Goal: Information Seeking & Learning: Learn about a topic

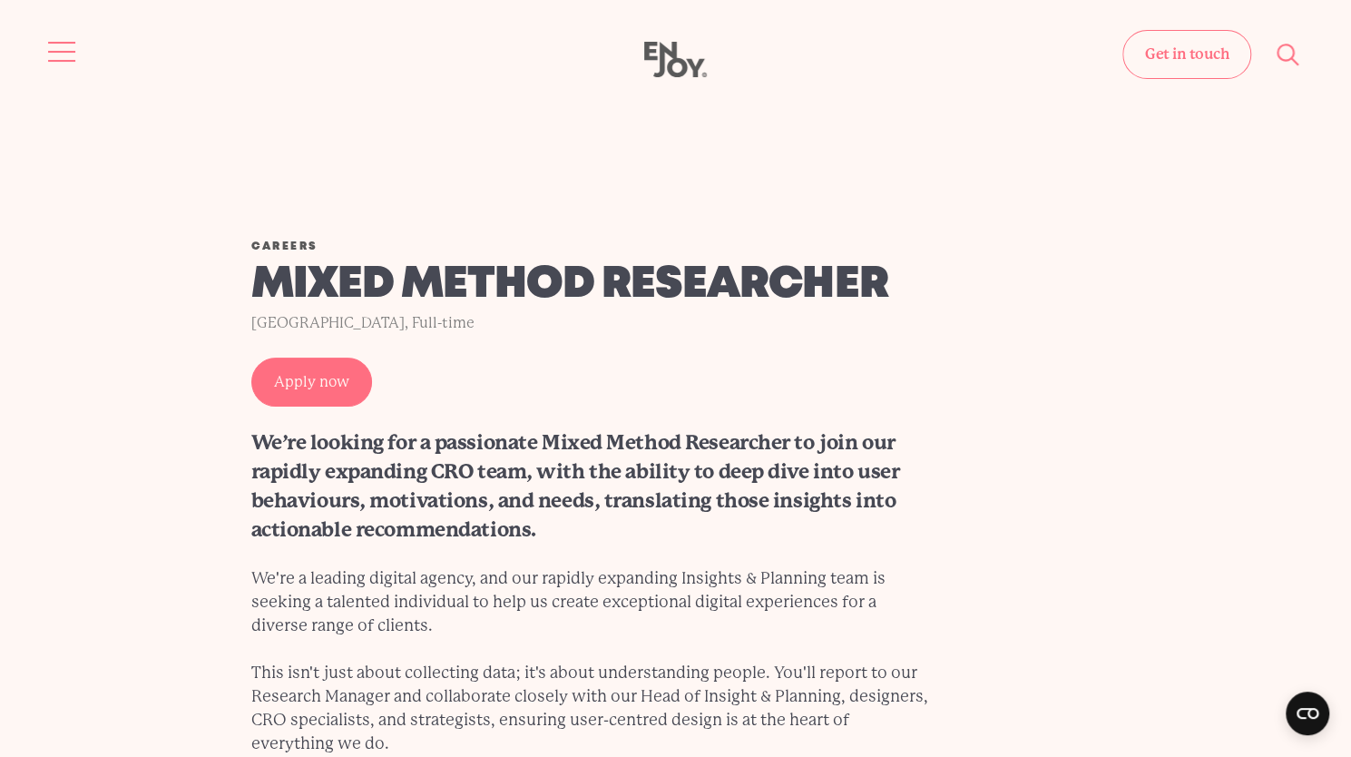
click at [69, 39] on button "Site navigation" at bounding box center [63, 52] width 38 height 38
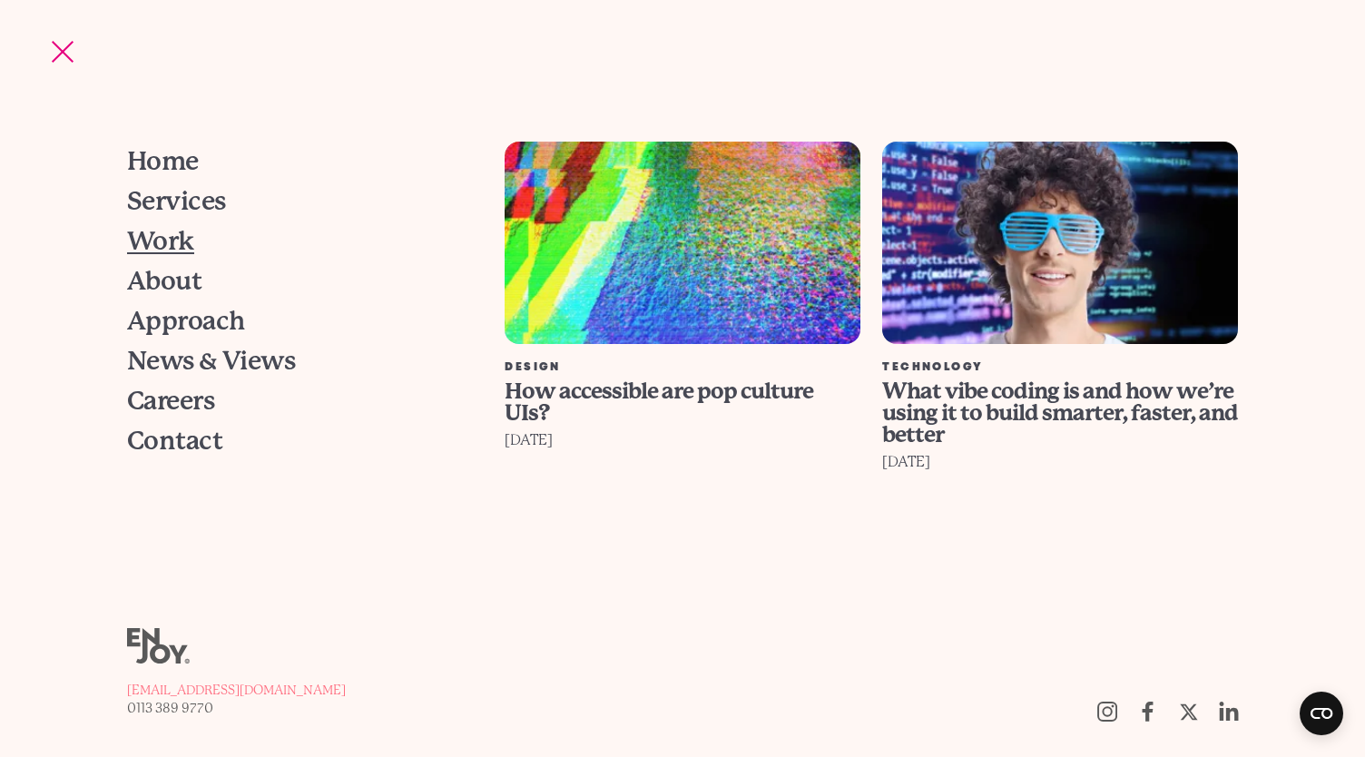
click at [180, 253] on span "Work" at bounding box center [160, 241] width 67 height 25
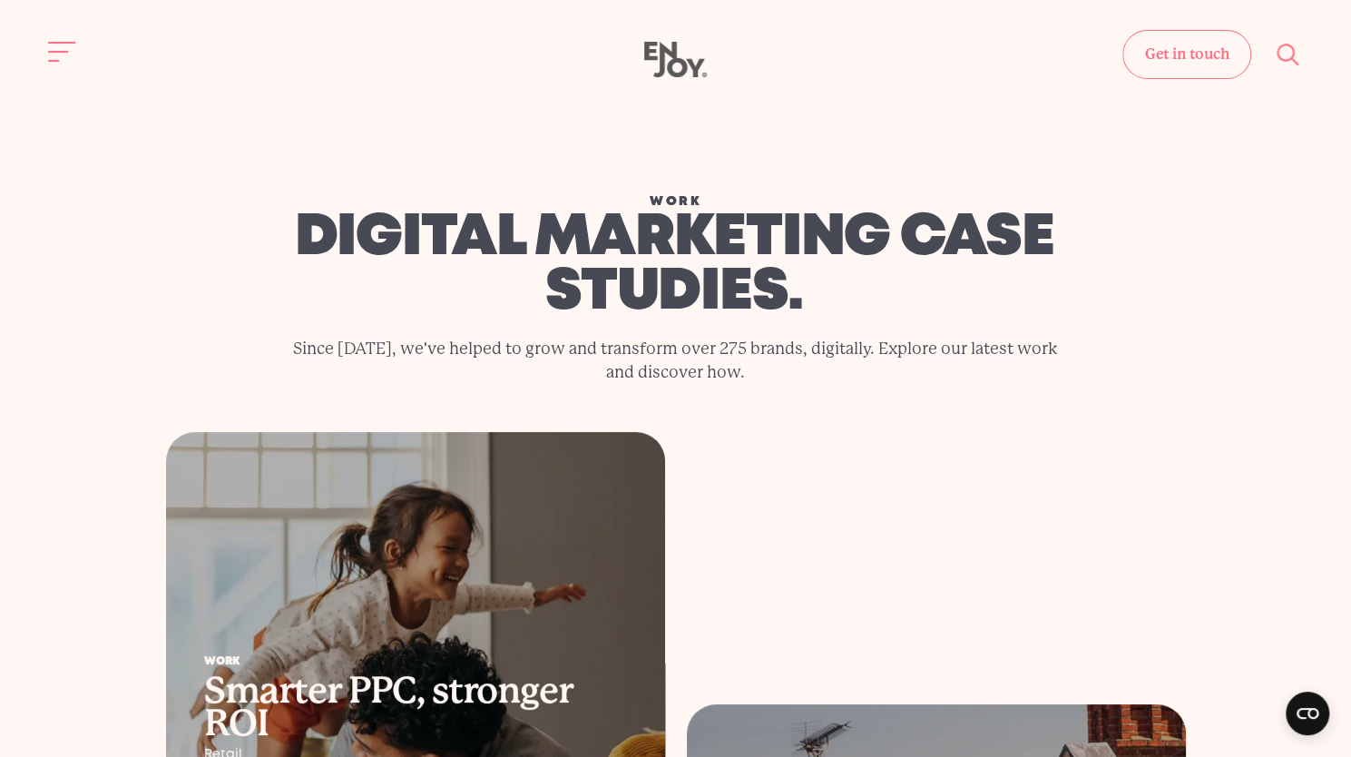
click at [58, 64] on button "Site navigation" at bounding box center [63, 52] width 38 height 38
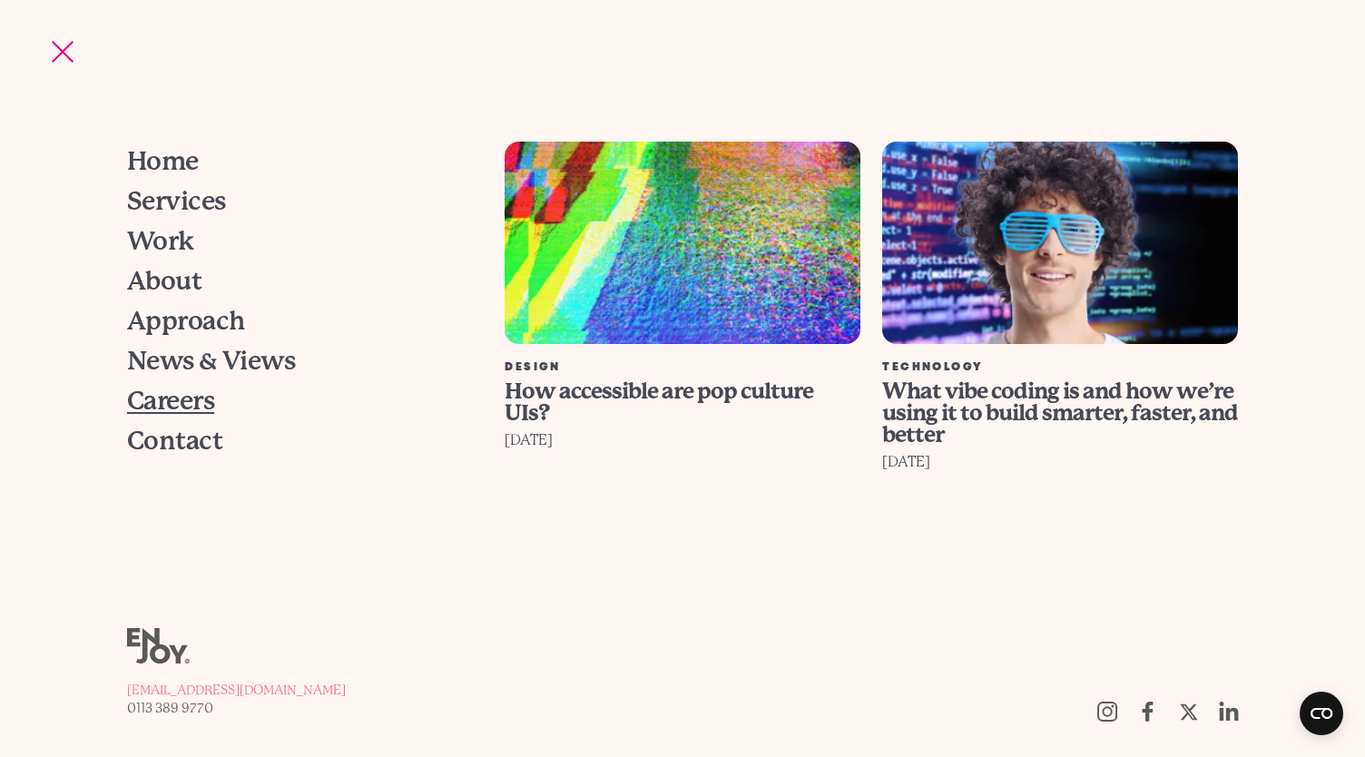
click at [162, 403] on span "Careers" at bounding box center [170, 400] width 87 height 25
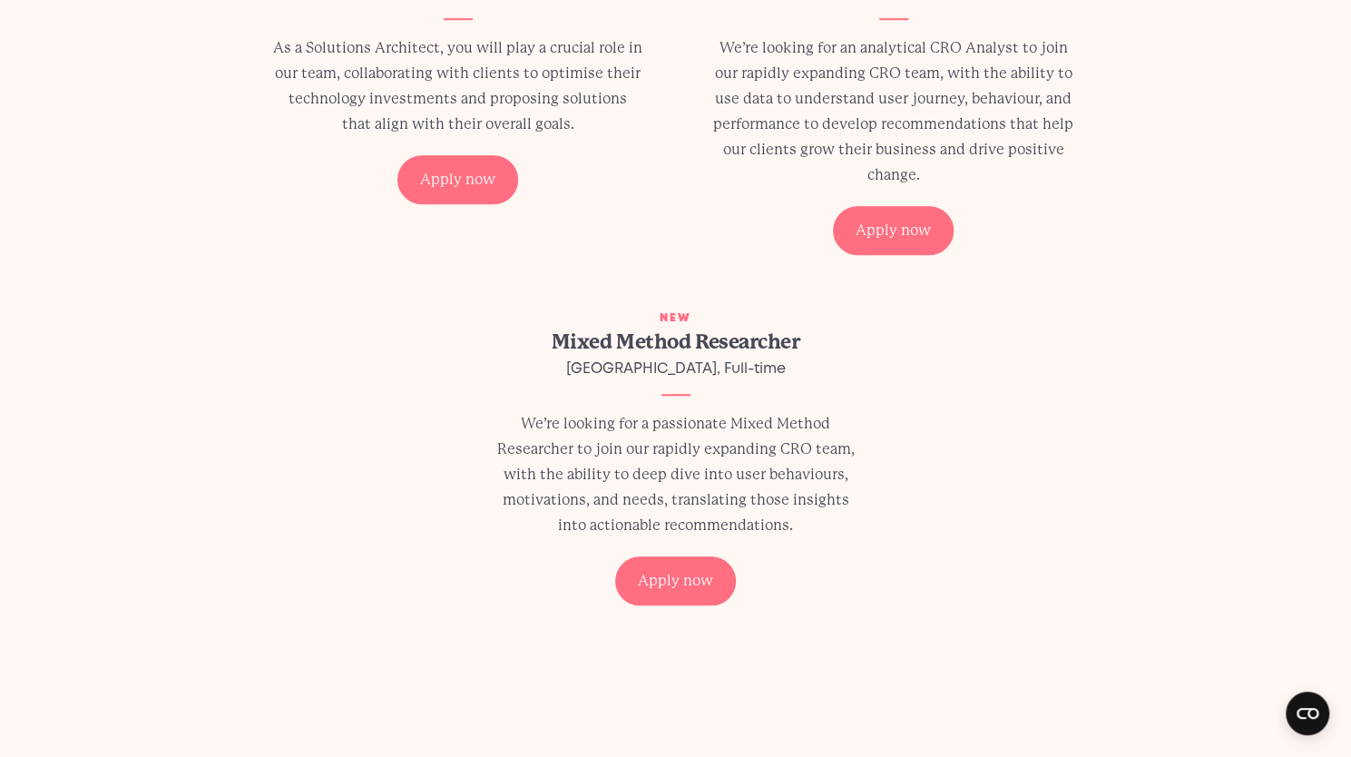
scroll to position [726, 0]
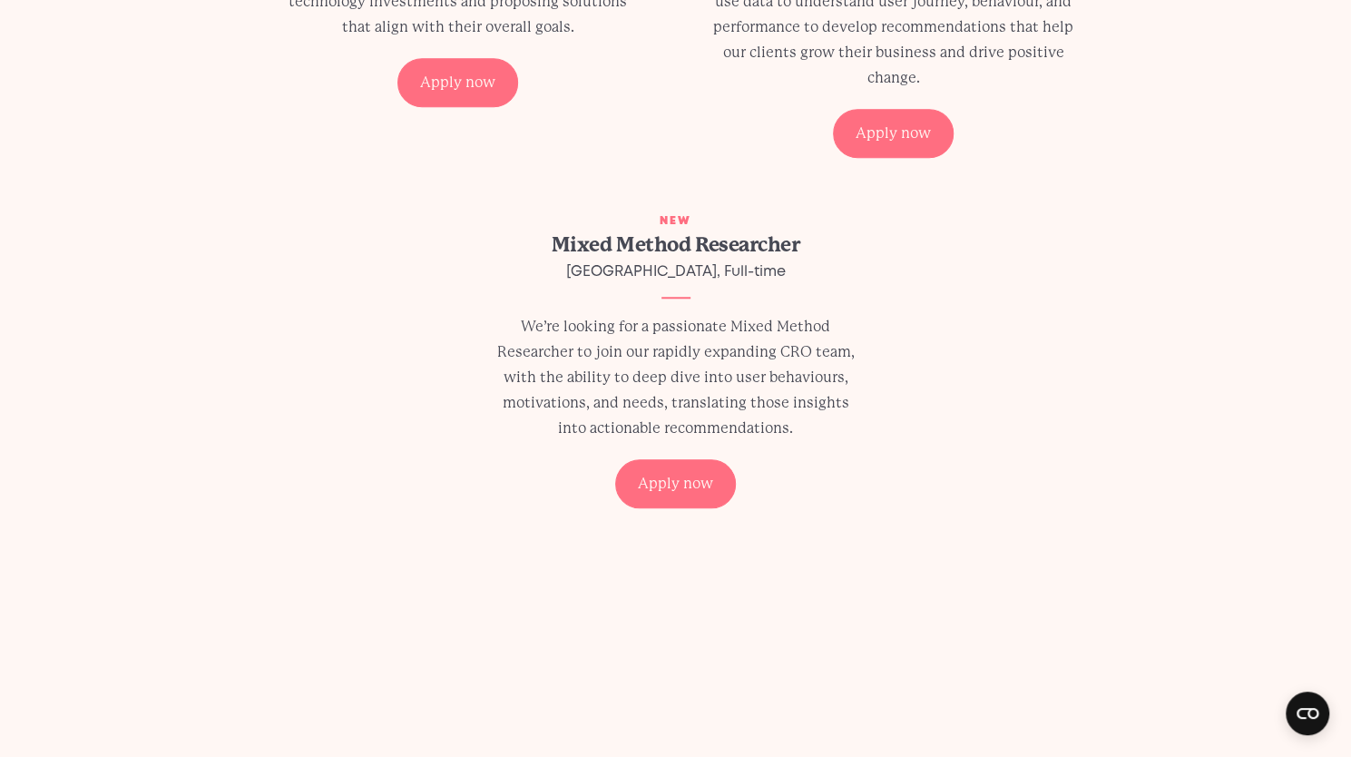
click at [650, 270] on div "Leeds, Full-time" at bounding box center [676, 272] width 370 height 25
